Goal: Transaction & Acquisition: Register for event/course

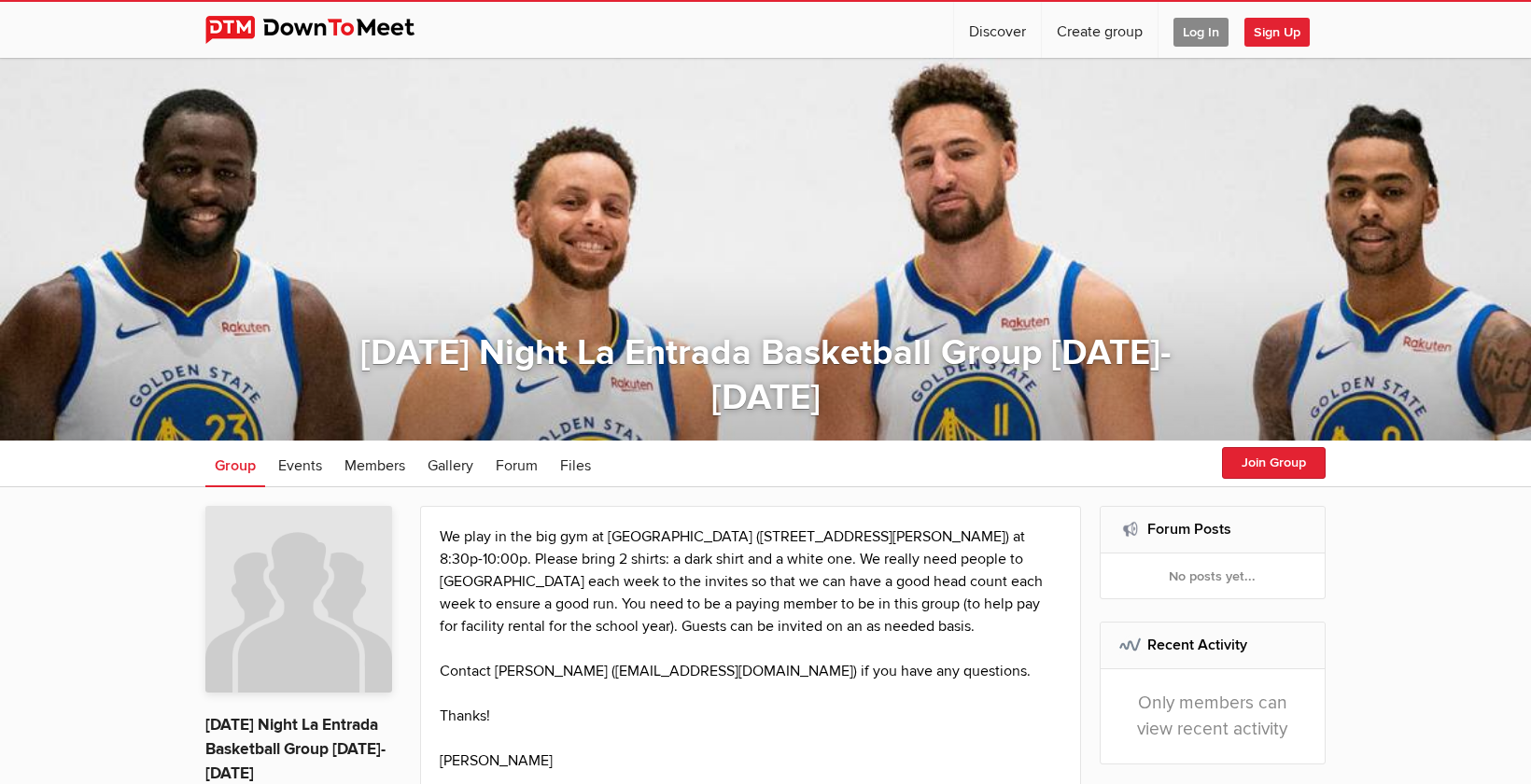
click at [1191, 26] on span "Log In" at bounding box center [1200, 32] width 55 height 29
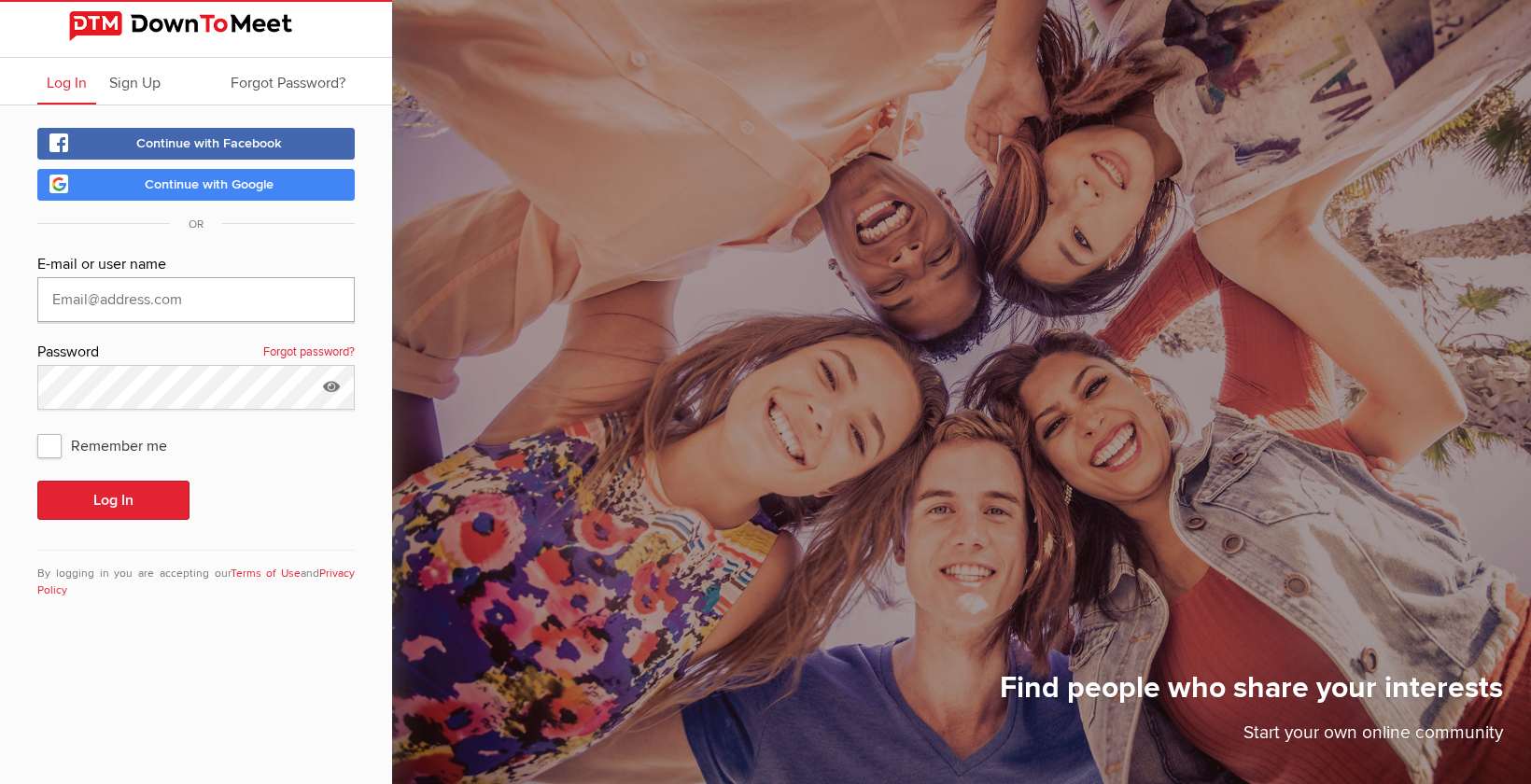
click at [294, 297] on input "text" at bounding box center [196, 299] width 317 height 45
click at [229, 298] on input "text" at bounding box center [196, 299] width 317 height 45
type input "[EMAIL_ADDRESS][DOMAIN_NAME]"
click at [38, 481] on button "Log In" at bounding box center [113, 500] width 152 height 39
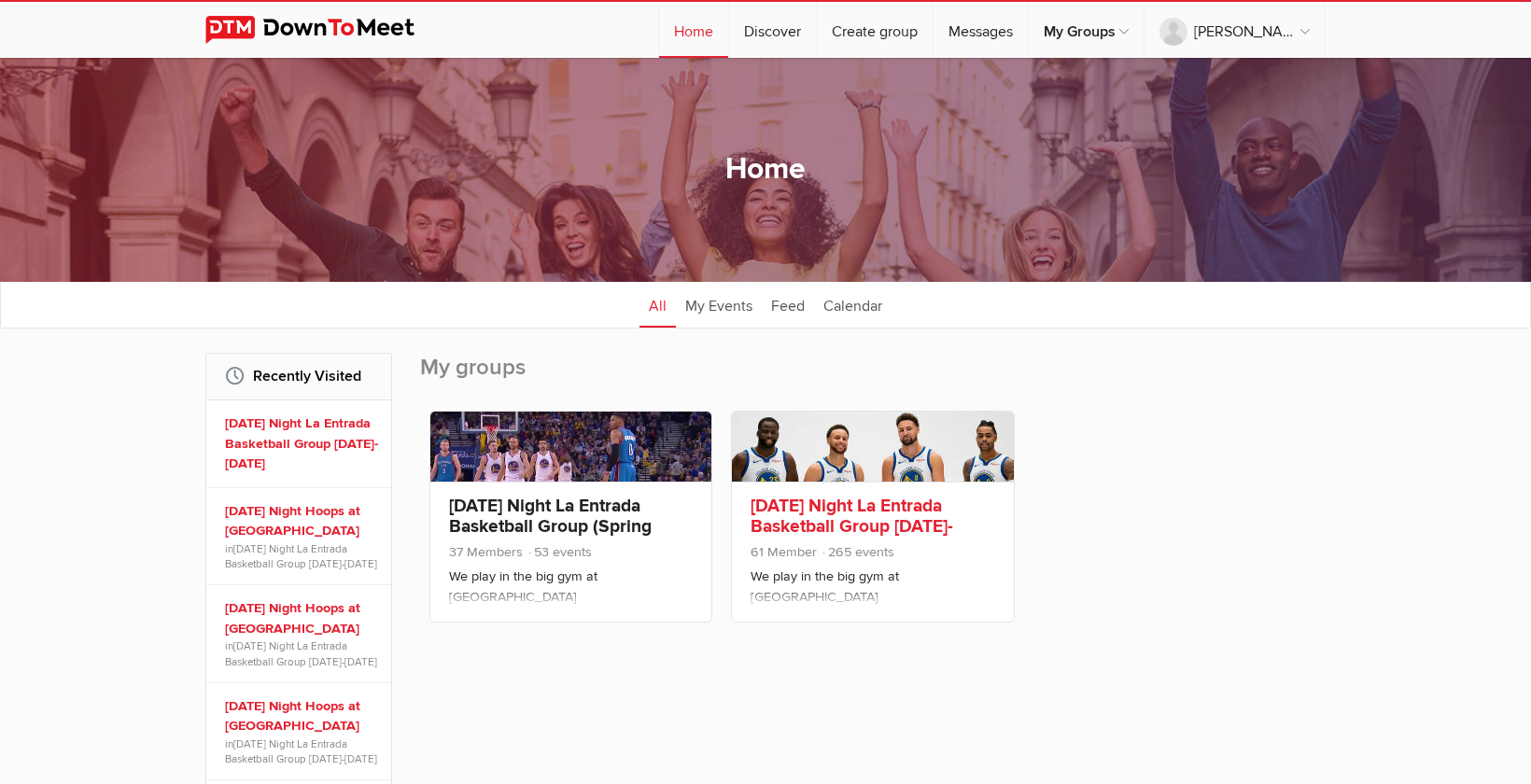
click at [873, 529] on link "[DATE] Night La Entrada Basketball Group [DATE]-[DATE]" at bounding box center [851, 525] width 203 height 63
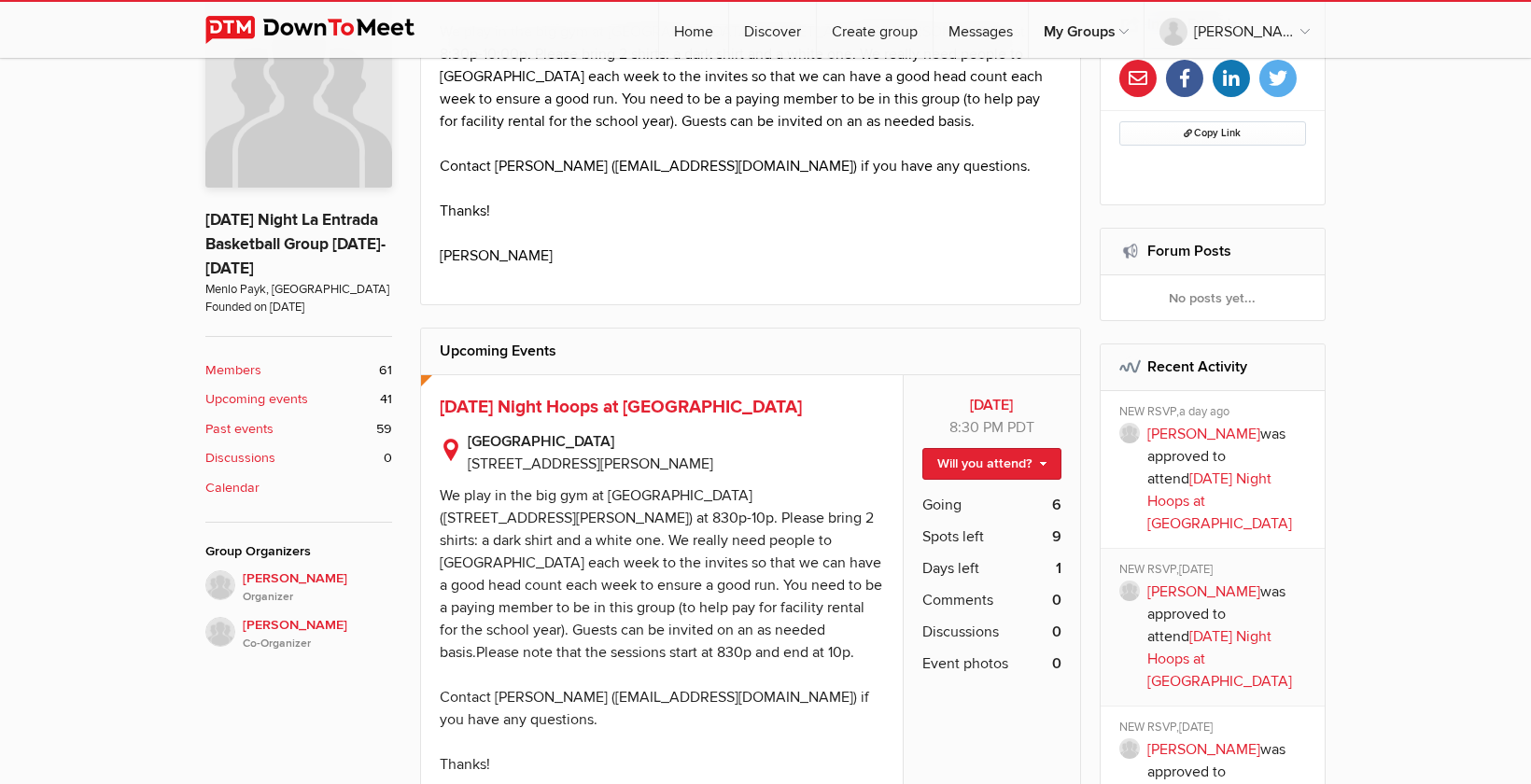
scroll to position [509, 0]
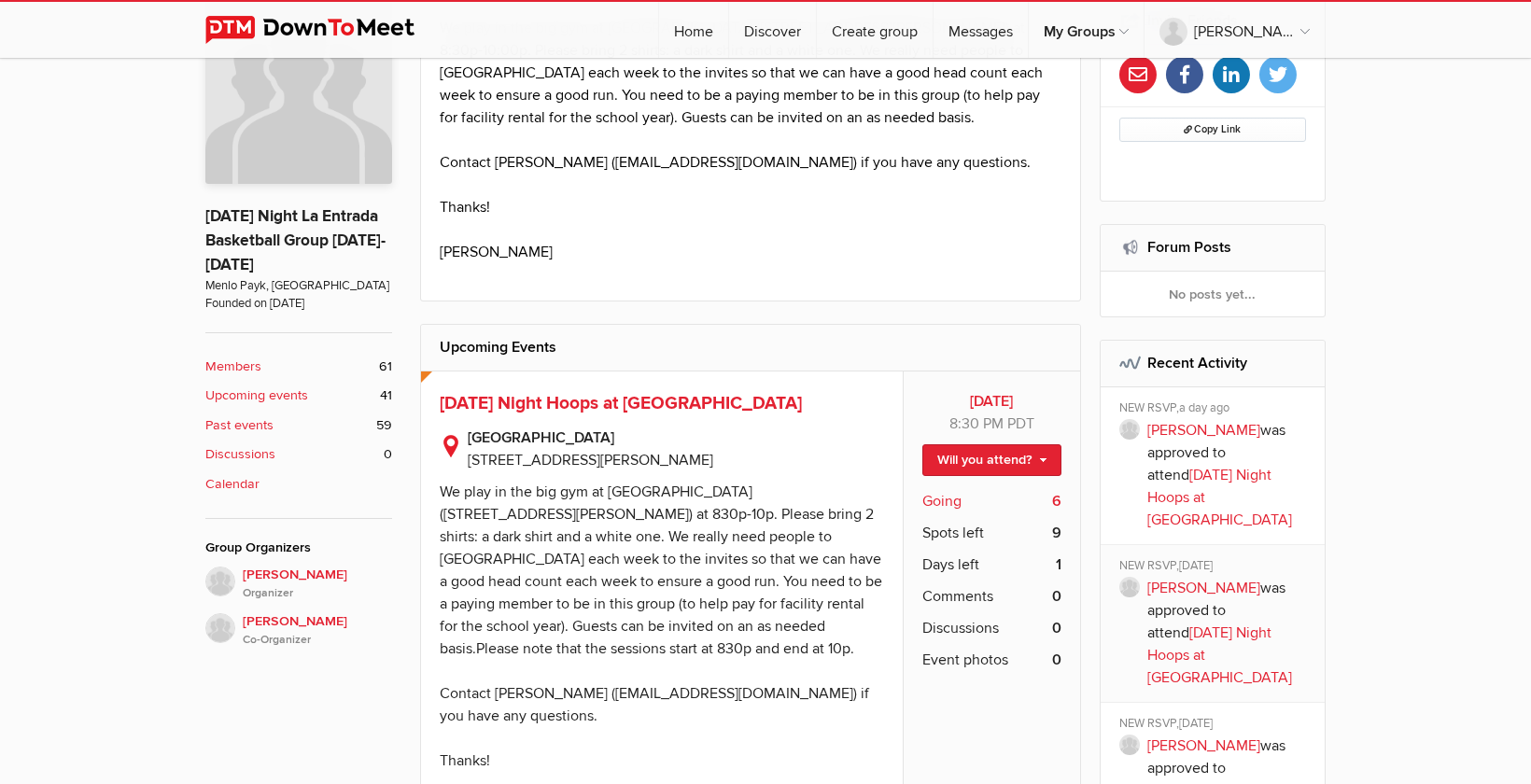
click at [949, 503] on span "Going" at bounding box center [941, 500] width 39 height 22
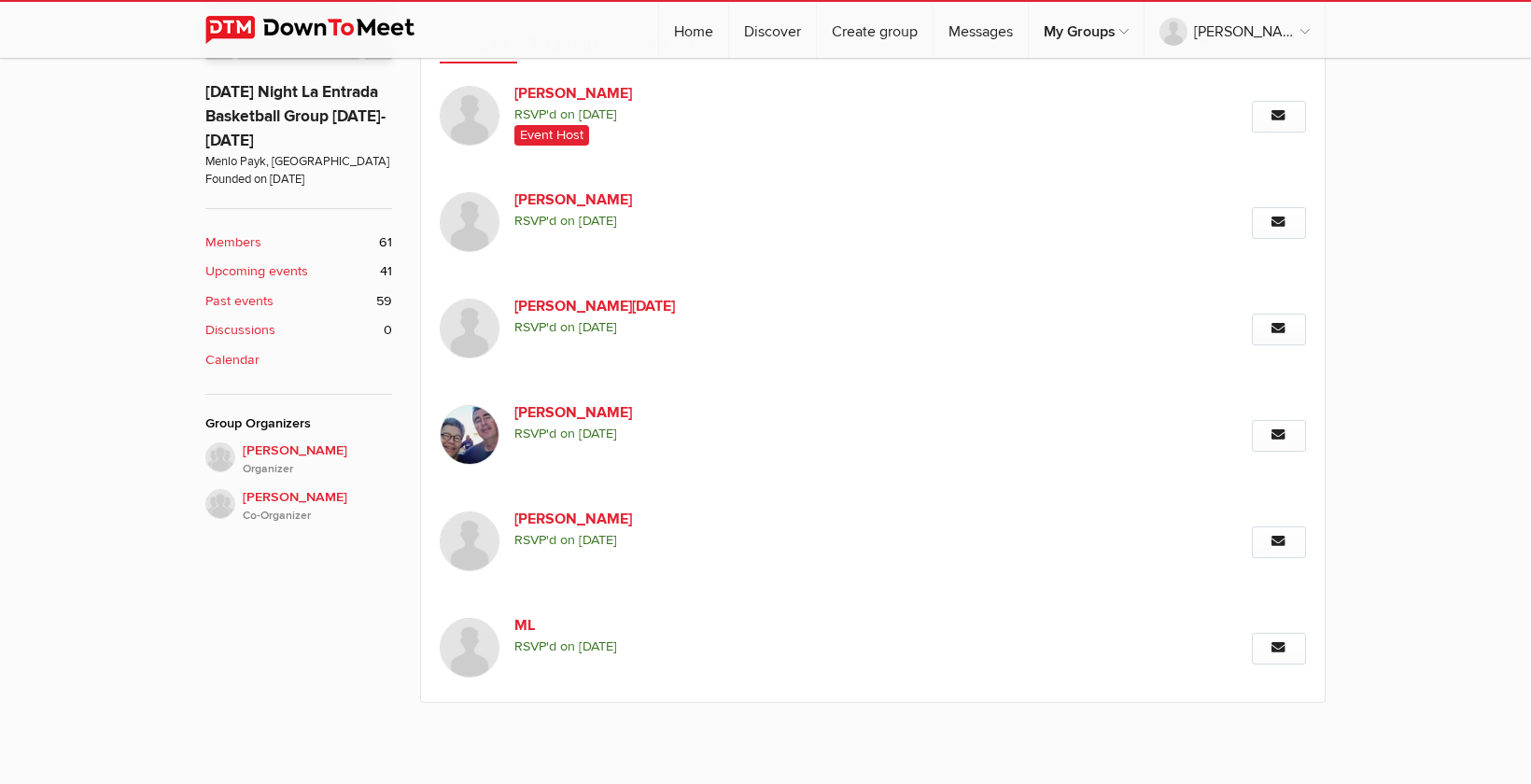
scroll to position [664, 0]
